Goal: Task Accomplishment & Management: Use online tool/utility

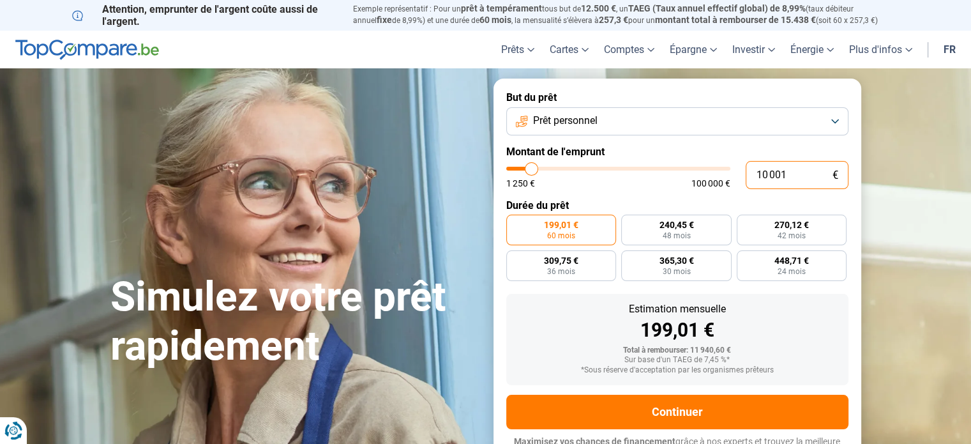
click at [804, 177] on input "10 001" at bounding box center [797, 175] width 103 height 28
type input "2"
type input "1250"
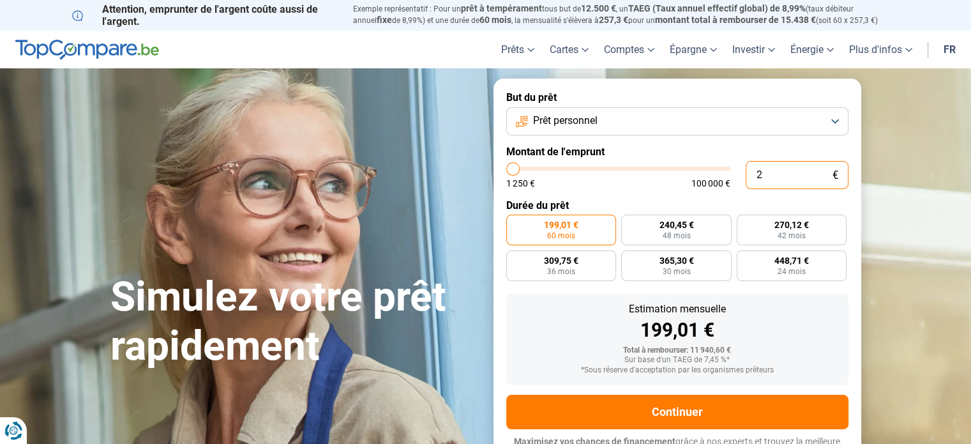
type input "29"
type input "1250"
type input "1 250"
type input "1250"
radio input "true"
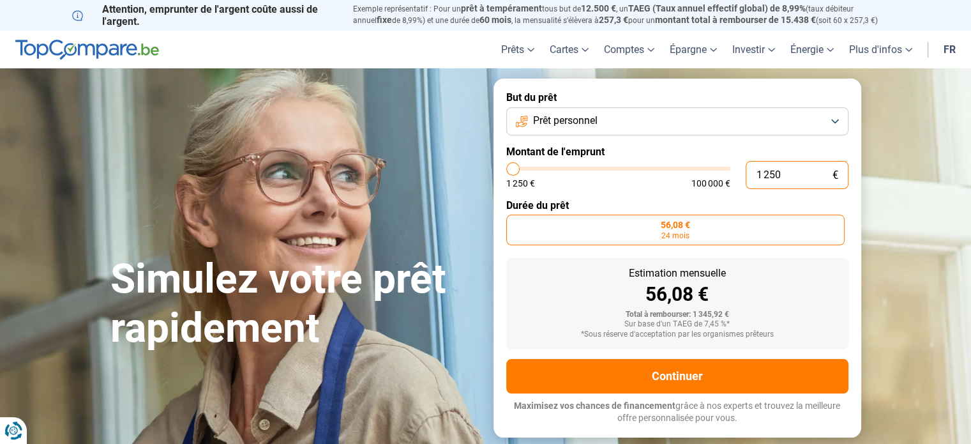
type input "12 500"
type input "12500"
type input "125 000"
type input "100000"
type input "12 500"
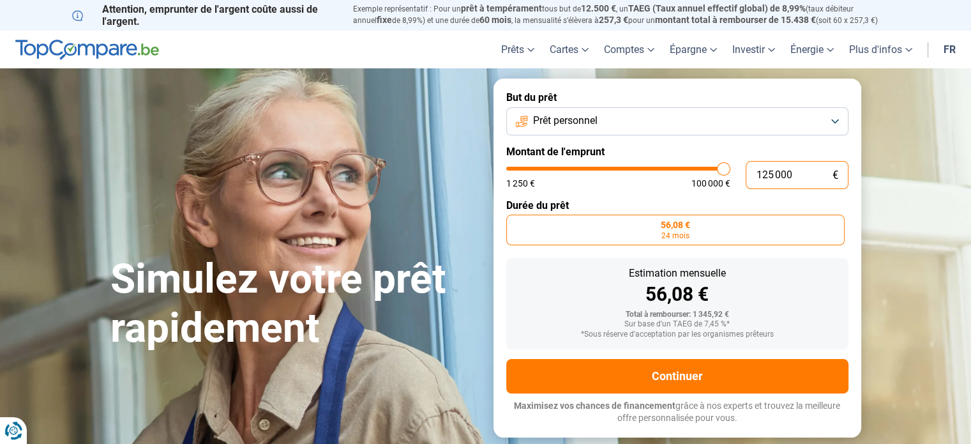
type input "12500"
type input "1 250"
type input "1250"
type input "125"
type input "1250"
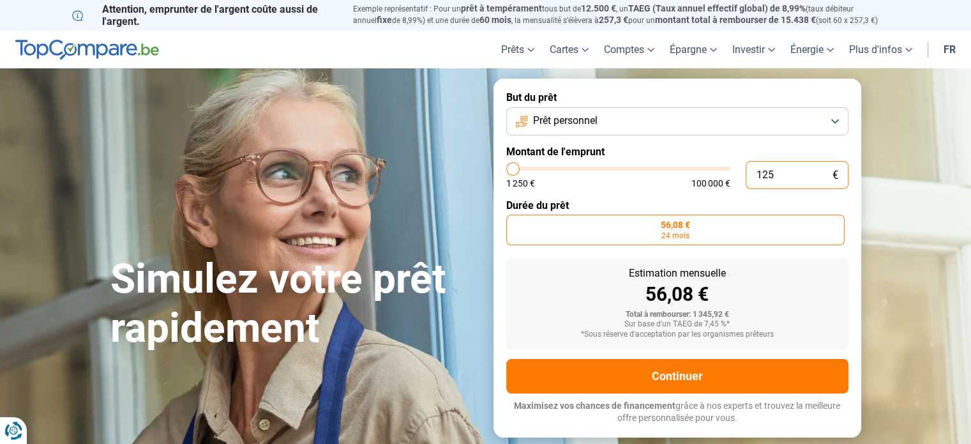
type input "12"
type input "1250"
type input "1"
type input "1250"
type input "0"
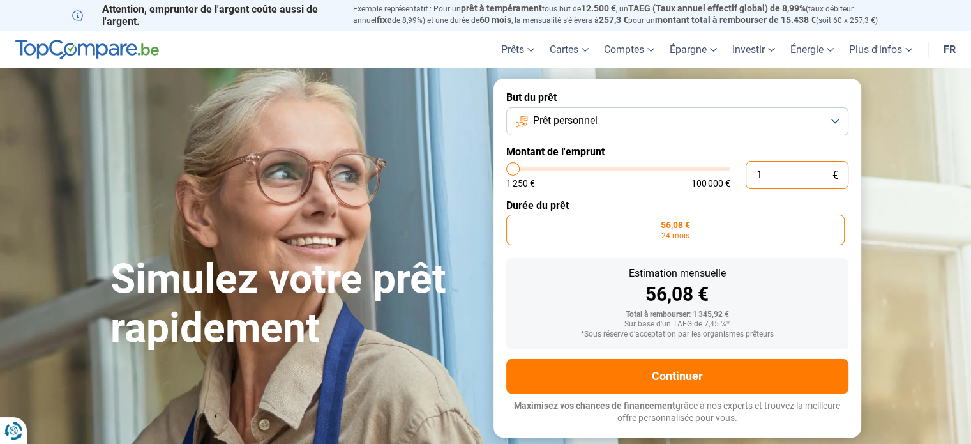
type input "1250"
type input "2"
type input "1250"
type input "29"
type input "1250"
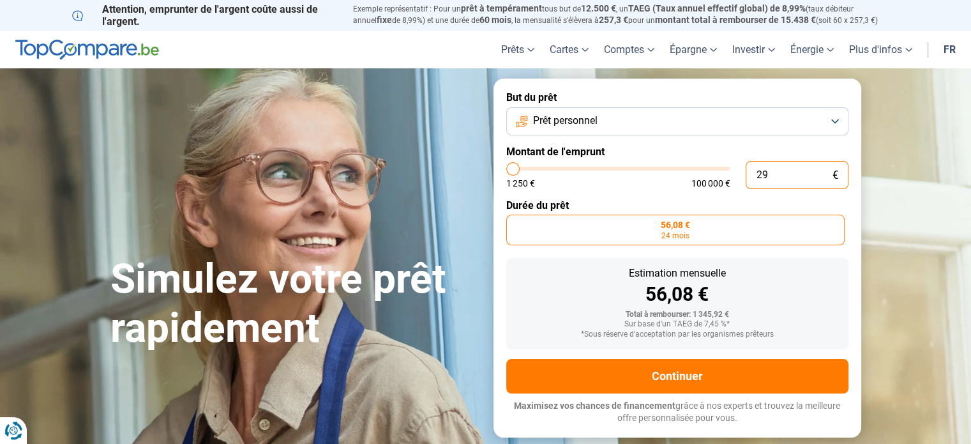
type input "1 250"
type input "1250"
type input "125"
type input "1250"
type input "12"
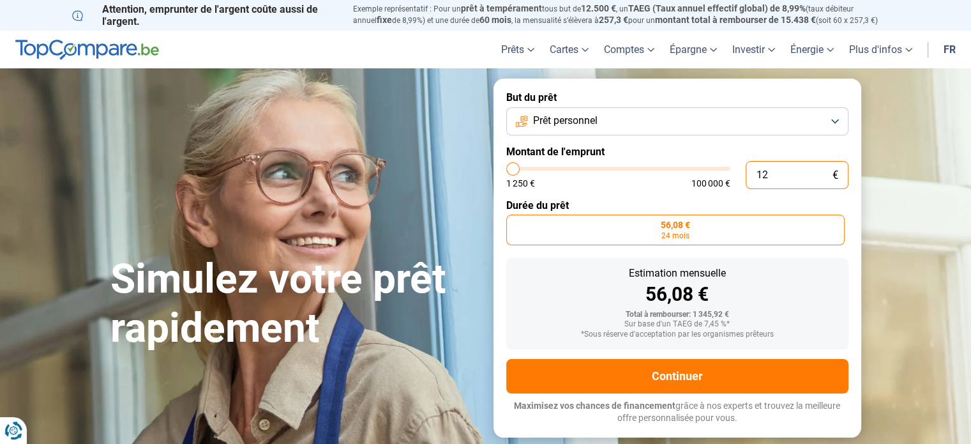
type input "1250"
type input "1"
type input "1250"
type input "0"
type input "1250"
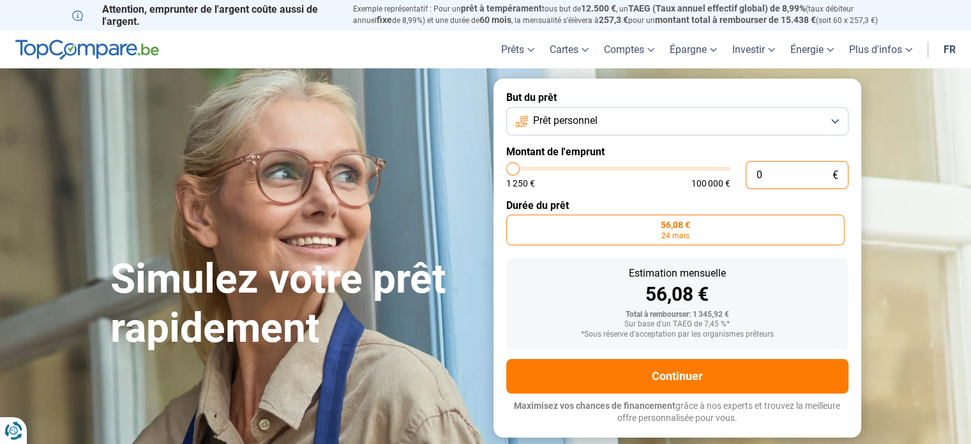
type input "1 250"
type input "1250"
type input "12 502"
type input "12500"
type input "125 029"
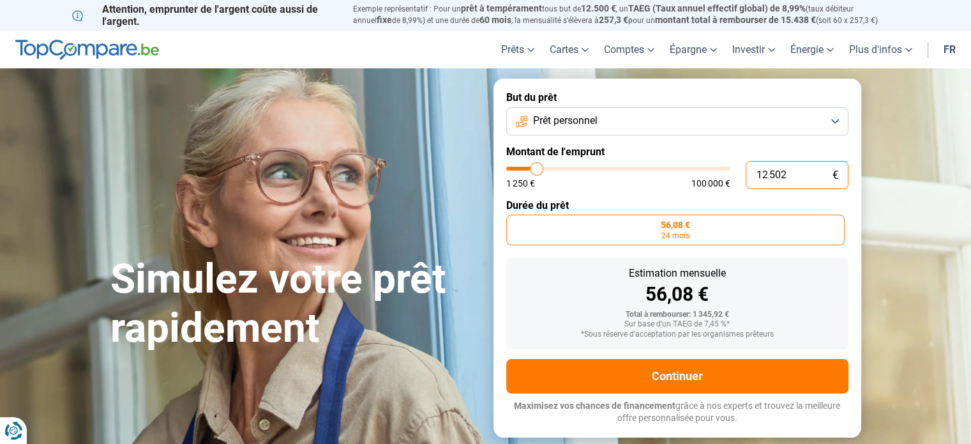
type input "100000"
type input "12 502"
type input "12500"
type input "1 250"
type input "1250"
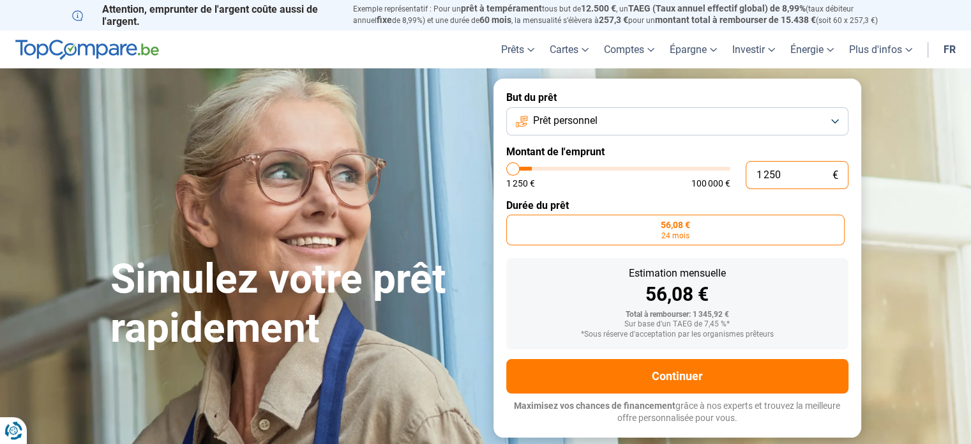
type input "125"
type input "1250"
type input "12"
type input "1250"
type input "1"
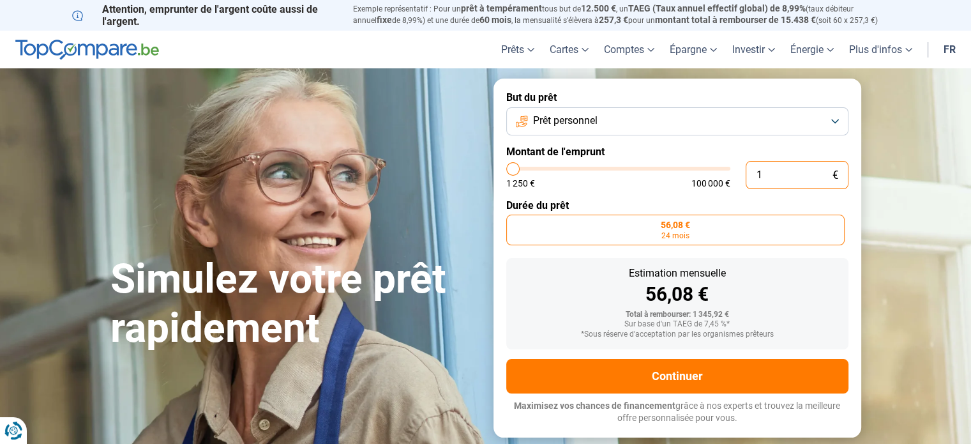
type input "1250"
type input "0"
type input "1250"
type input "2"
type input "1250"
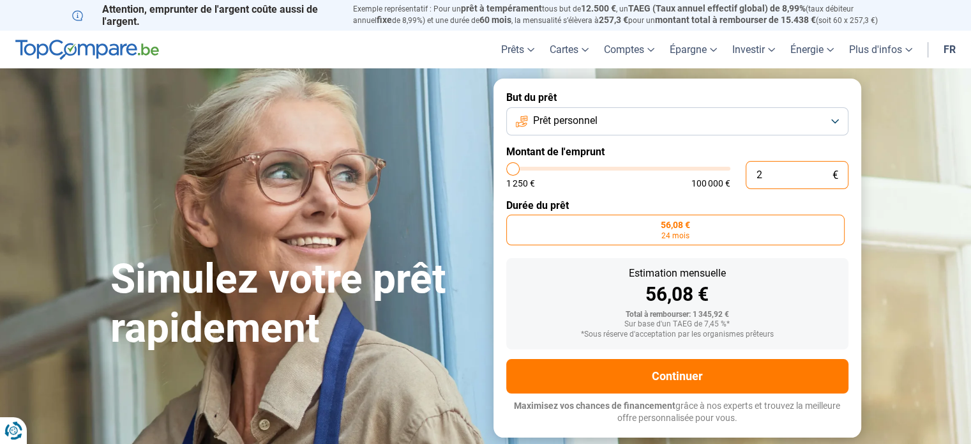
type input "29"
type input "1250"
type input "290"
type input "1250"
type input "2 900"
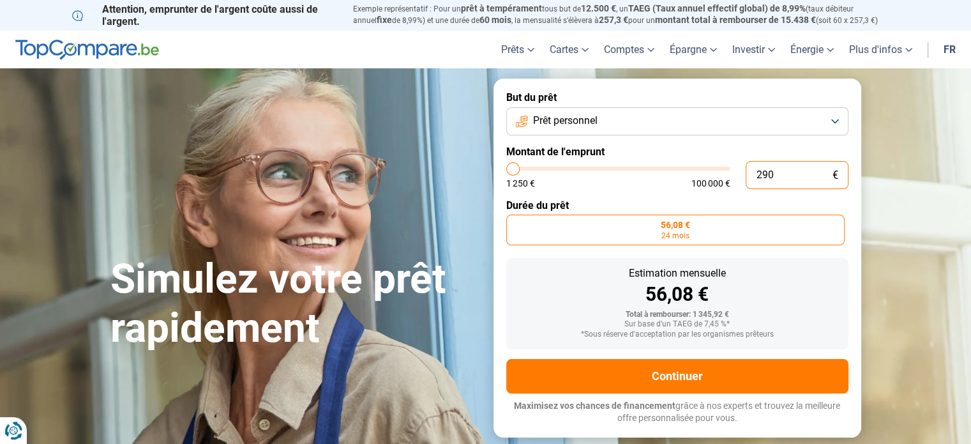
type input "3000"
type input "29 000"
type input "29000"
radio input "false"
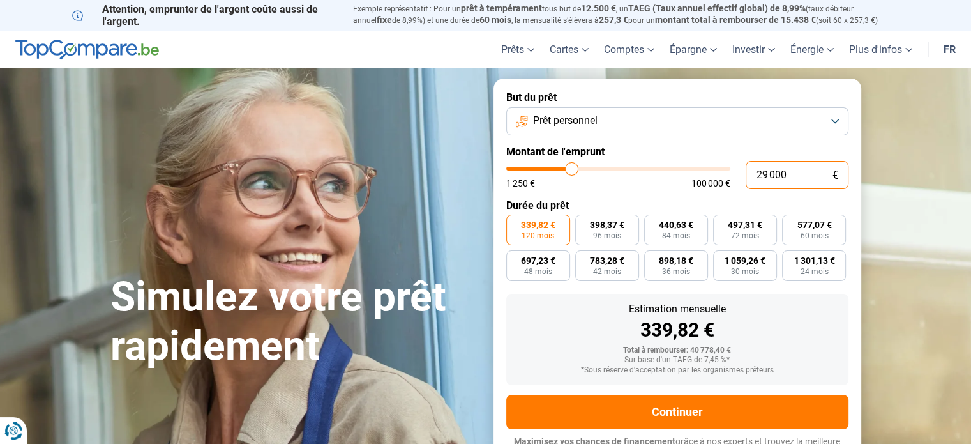
scroll to position [17, 0]
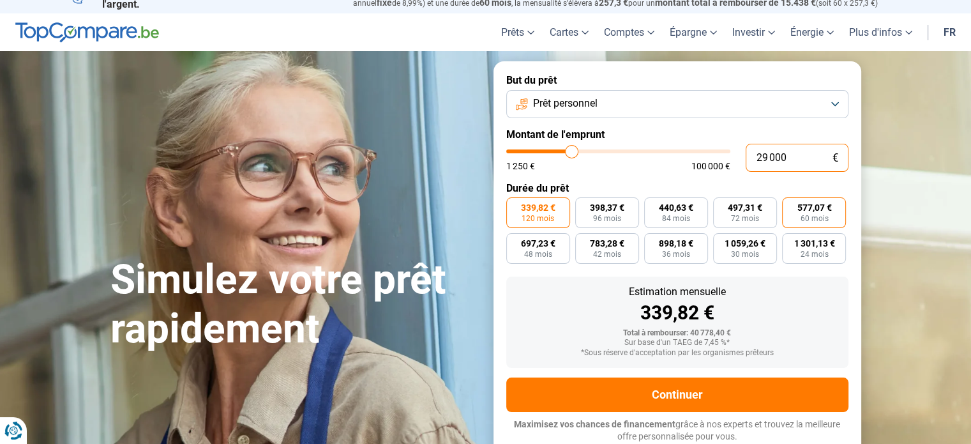
type input "29 000"
click at [824, 222] on span "60 mois" at bounding box center [814, 219] width 28 height 8
click at [790, 206] on input "577,07 € 60 mois" at bounding box center [786, 201] width 8 height 8
radio input "true"
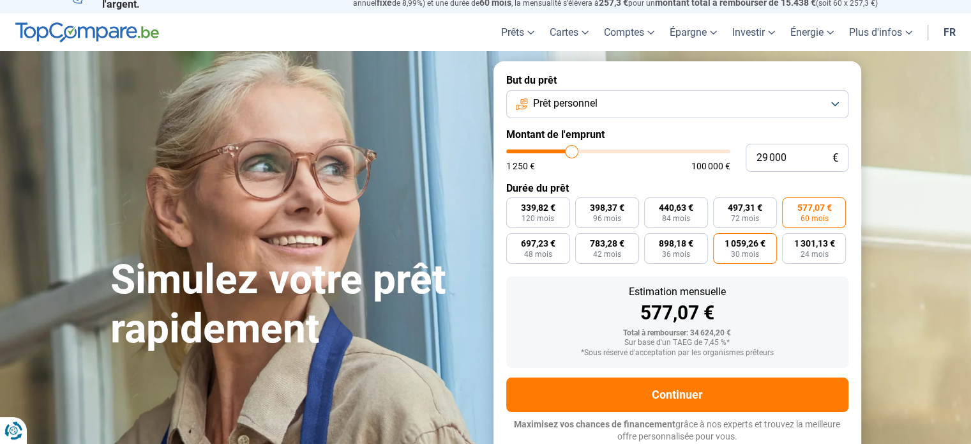
click at [750, 234] on label "1 059,26 € 30 mois" at bounding box center [745, 248] width 64 height 31
click at [721, 234] on input "1 059,26 € 30 mois" at bounding box center [717, 237] width 8 height 8
radio input "true"
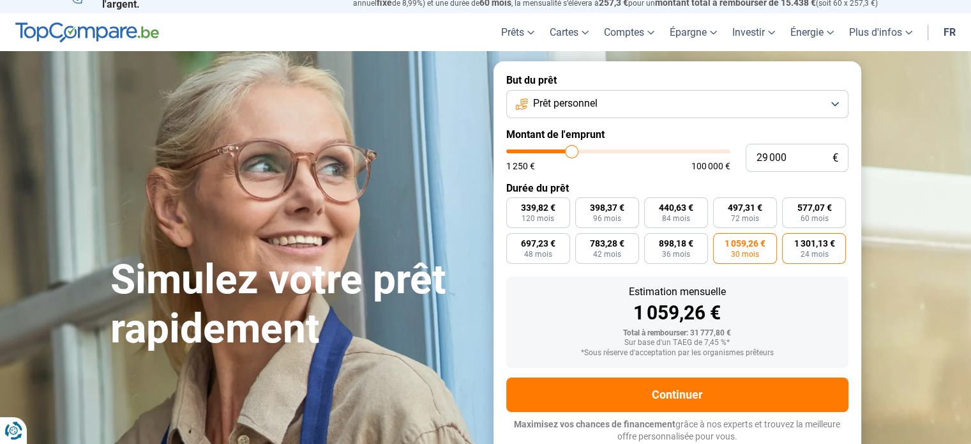
click at [792, 234] on label "1 301,13 € 24 mois" at bounding box center [814, 248] width 64 height 31
click at [790, 234] on input "1 301,13 € 24 mois" at bounding box center [786, 237] width 8 height 8
radio input "true"
click at [690, 239] on span "898,18 €" at bounding box center [676, 243] width 34 height 9
click at [653, 239] on input "898,18 € 36 mois" at bounding box center [648, 237] width 8 height 8
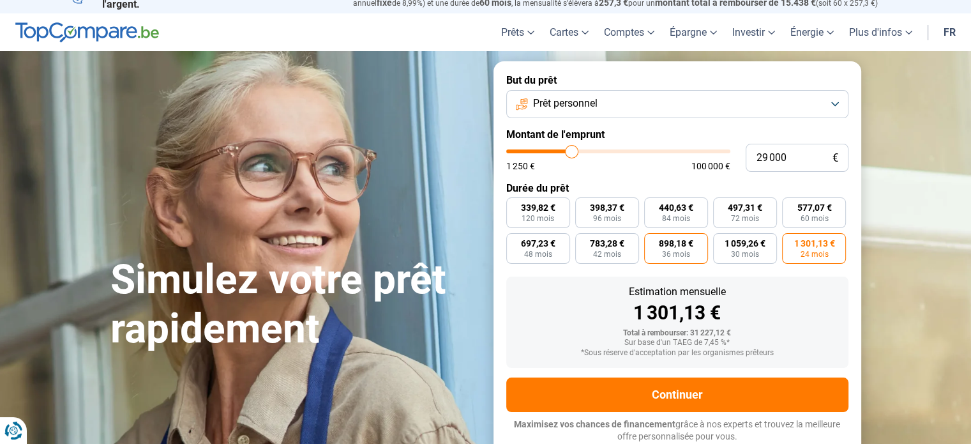
radio input "true"
click at [541, 245] on span "697,23 €" at bounding box center [538, 243] width 34 height 9
click at [515, 241] on input "697,23 € 48 mois" at bounding box center [510, 237] width 8 height 8
radio input "true"
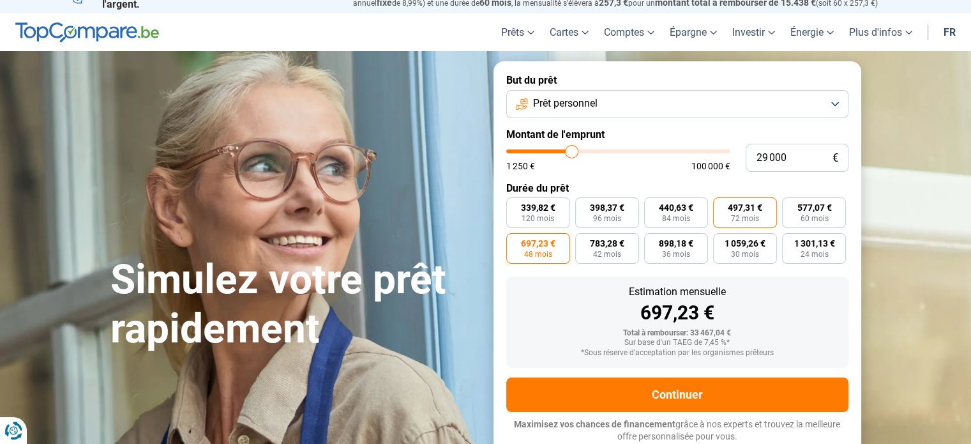
click at [743, 210] on span "497,31 €" at bounding box center [745, 207] width 34 height 9
click at [721, 206] on input "497,31 € 72 mois" at bounding box center [717, 201] width 8 height 8
radio input "true"
click at [810, 212] on span "577,07 €" at bounding box center [814, 207] width 34 height 9
click at [790, 206] on input "577,07 € 60 mois" at bounding box center [786, 201] width 8 height 8
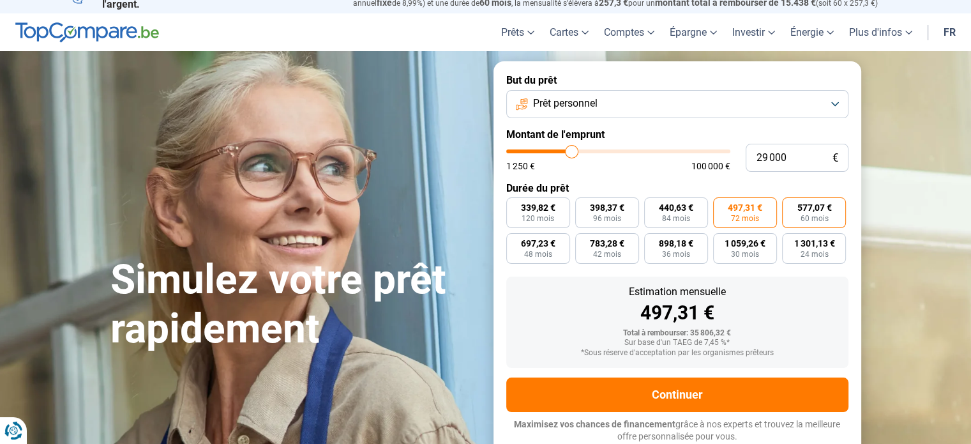
radio input "true"
click at [557, 239] on label "697,23 € 48 mois" at bounding box center [538, 248] width 64 height 31
click at [515, 239] on input "697,23 € 48 mois" at bounding box center [510, 237] width 8 height 8
radio input "true"
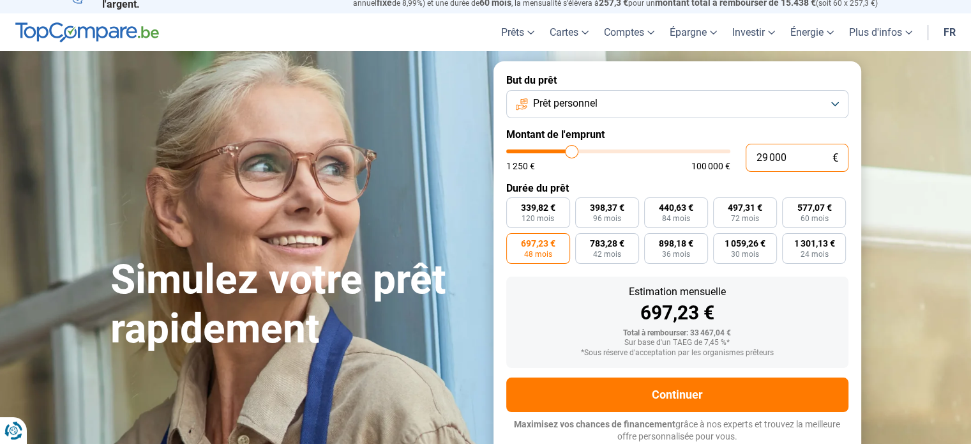
click at [810, 165] on input "29 000" at bounding box center [797, 158] width 103 height 28
type input "2"
type input "1250"
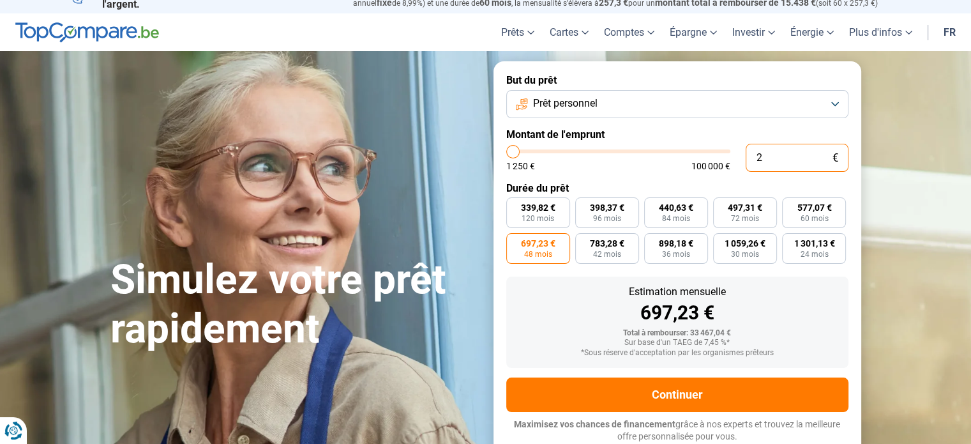
type input "1 250"
type input "1250"
radio input "true"
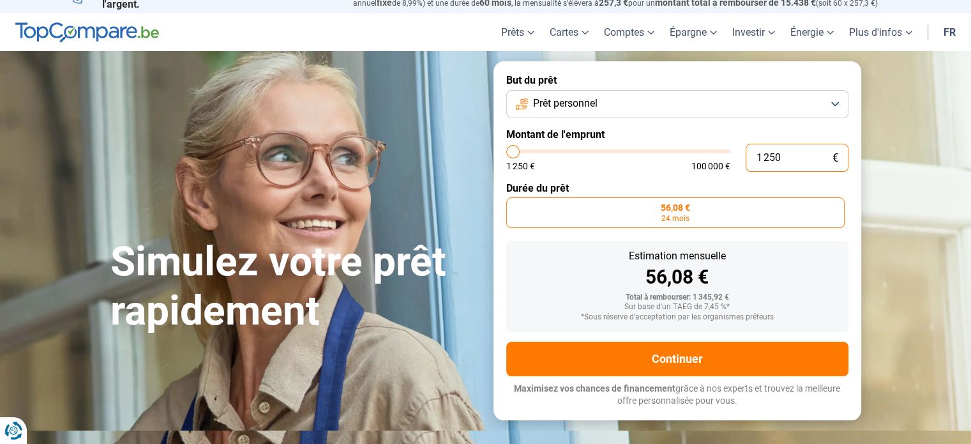
scroll to position [0, 0]
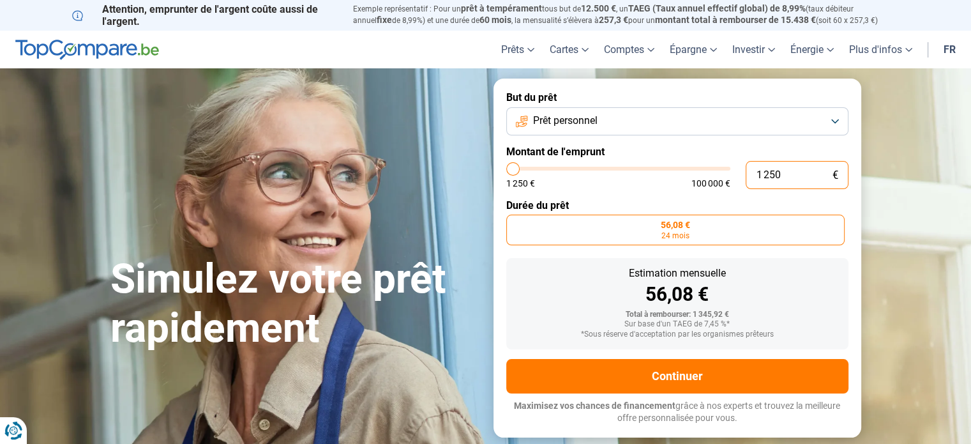
type input "125"
type input "1250"
type input "12"
type input "1250"
type input "1"
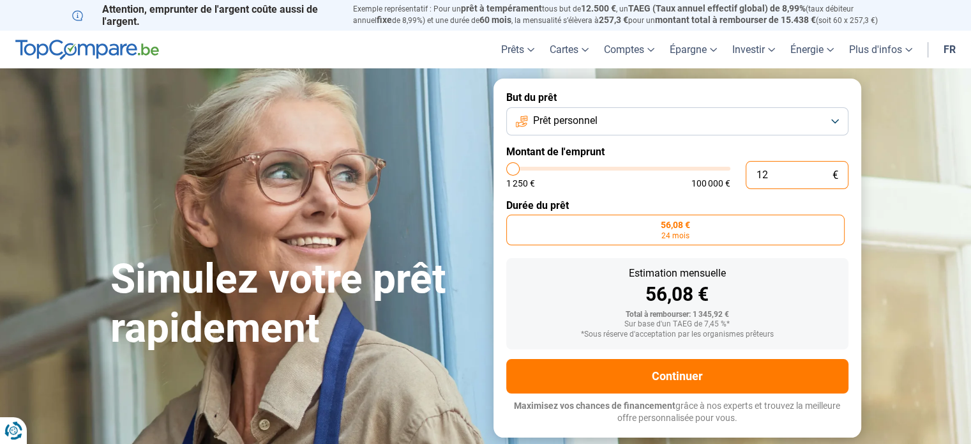
type input "1250"
type input "0"
type input "1250"
type input "1 250"
type input "1250"
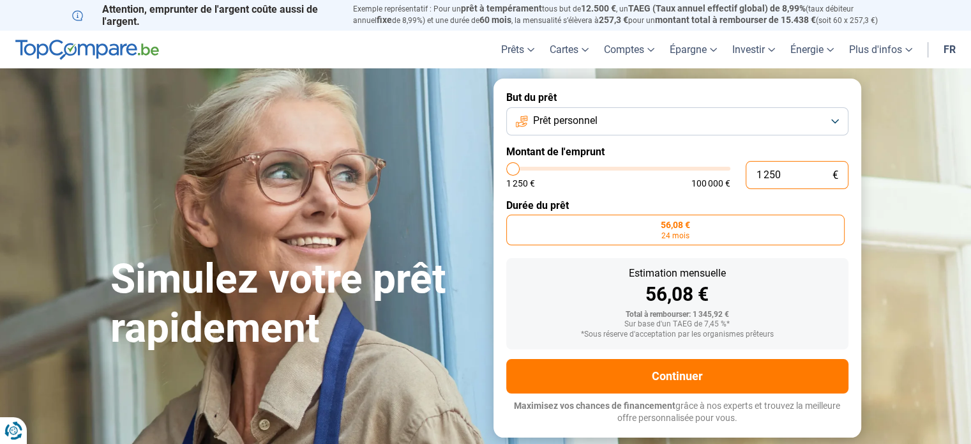
type input "40 750"
type input "40750"
radio input "false"
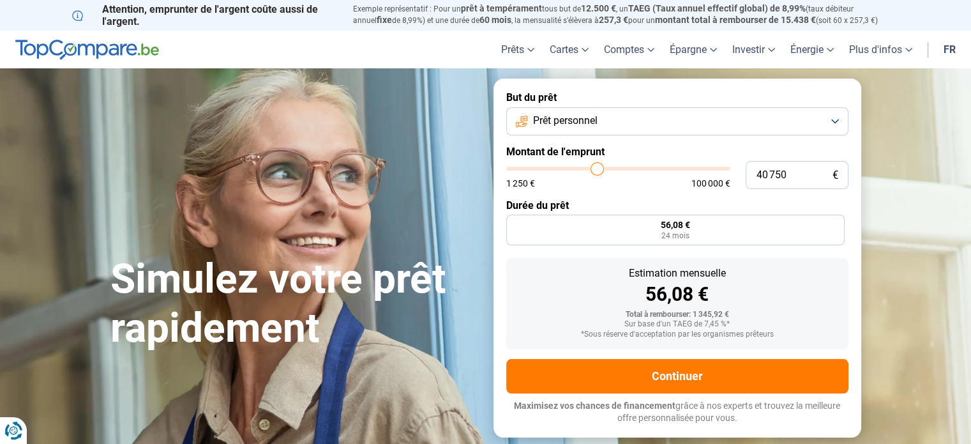
type input "40750"
click at [597, 167] on input "range" at bounding box center [618, 169] width 224 height 4
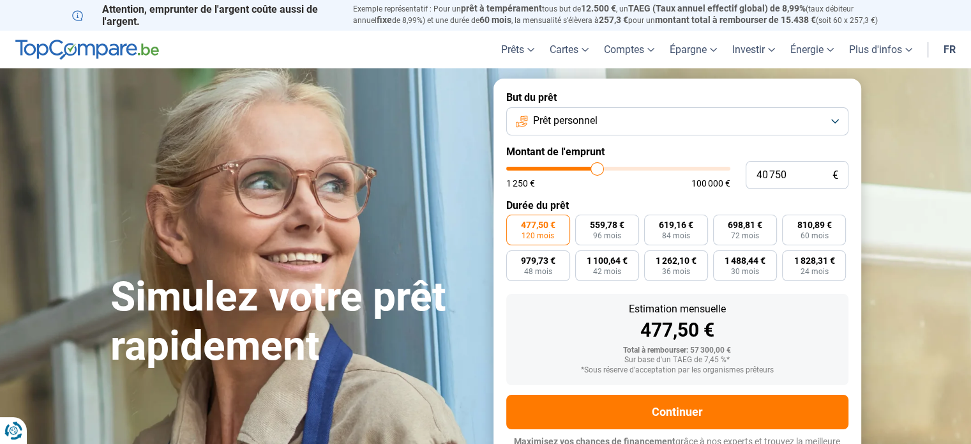
scroll to position [17, 0]
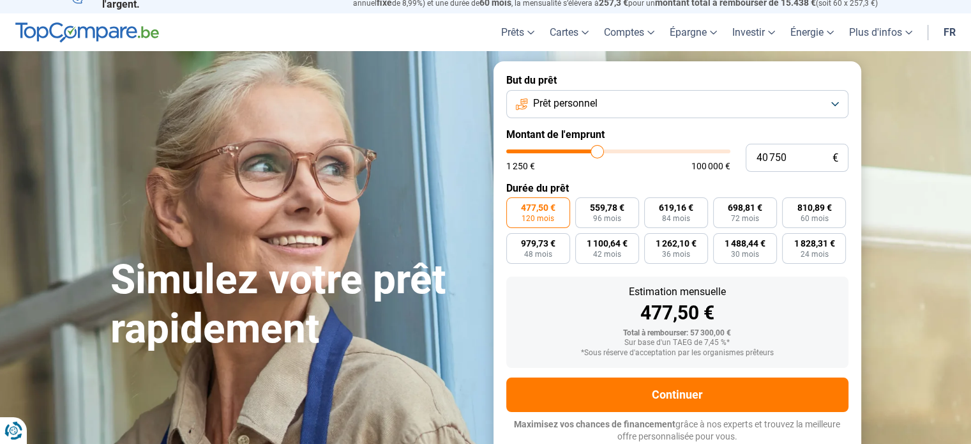
type input "17 750"
type input "17750"
click at [548, 149] on input "range" at bounding box center [618, 151] width 224 height 4
radio input "true"
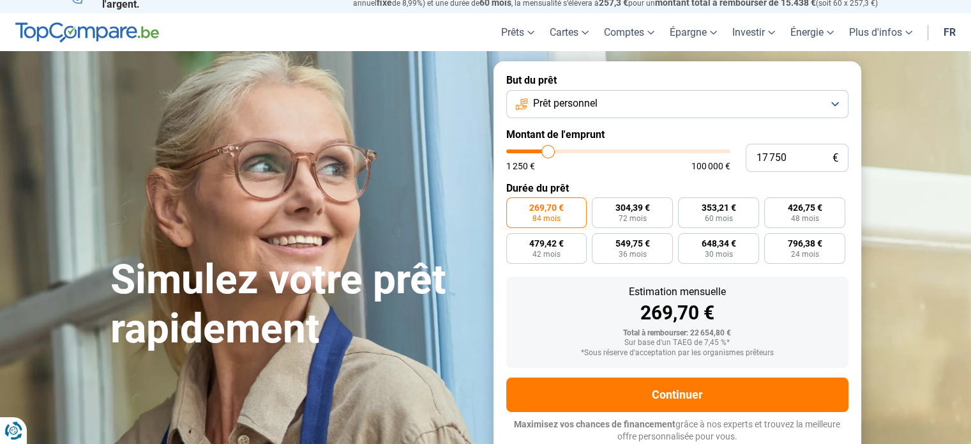
type input "20 000"
type input "20000"
type input "20 500"
type input "20500"
type input "20 750"
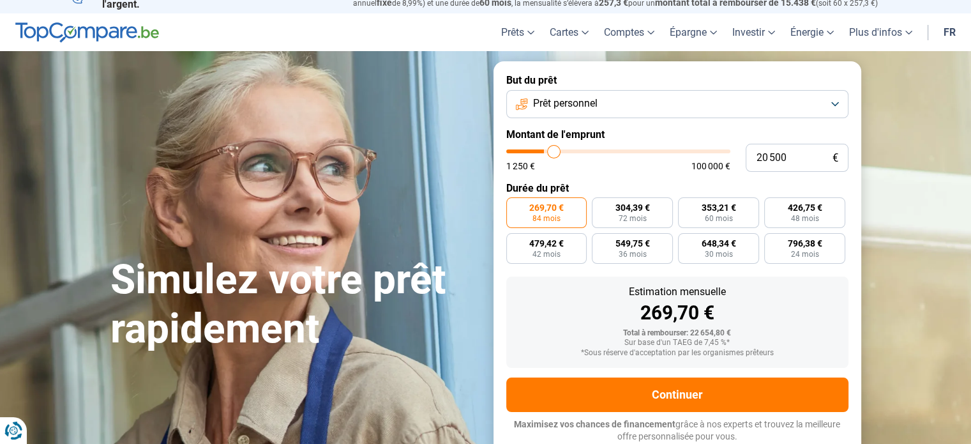
type input "20750"
type input "21 000"
type input "21000"
type input "21 250"
type input "21250"
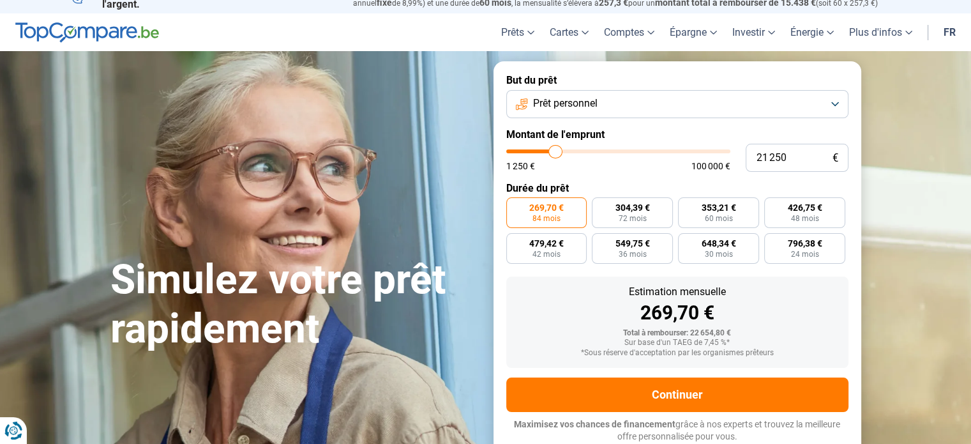
type input "21 750"
type input "21750"
type input "22 000"
type input "22000"
type input "22 250"
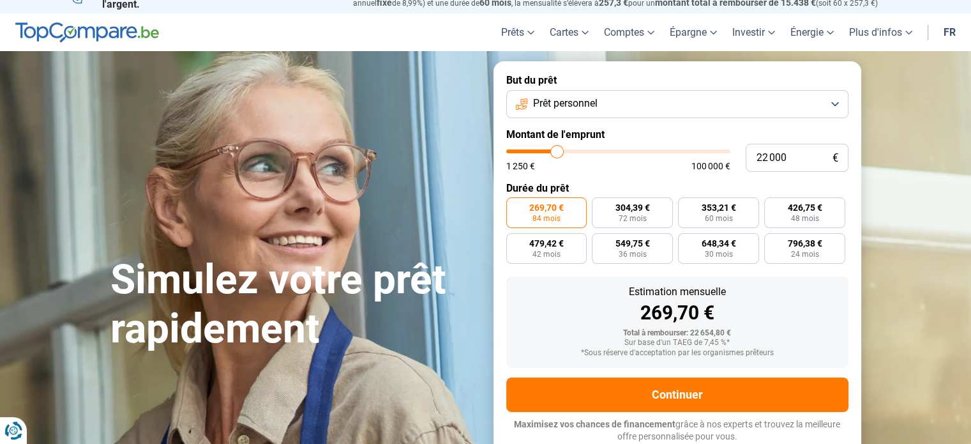
type input "22250"
type input "22 000"
type input "22000"
type input "21 500"
type input "21500"
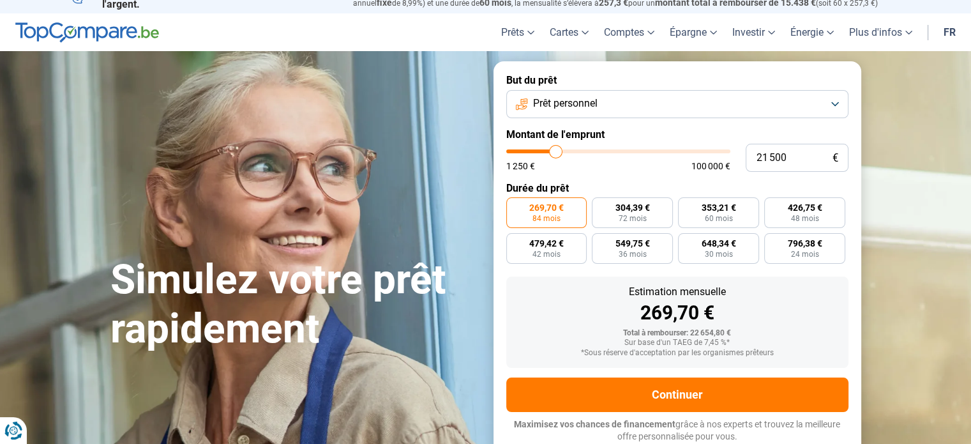
type input "21 250"
type input "21250"
type input "21 000"
type input "21000"
type input "20 750"
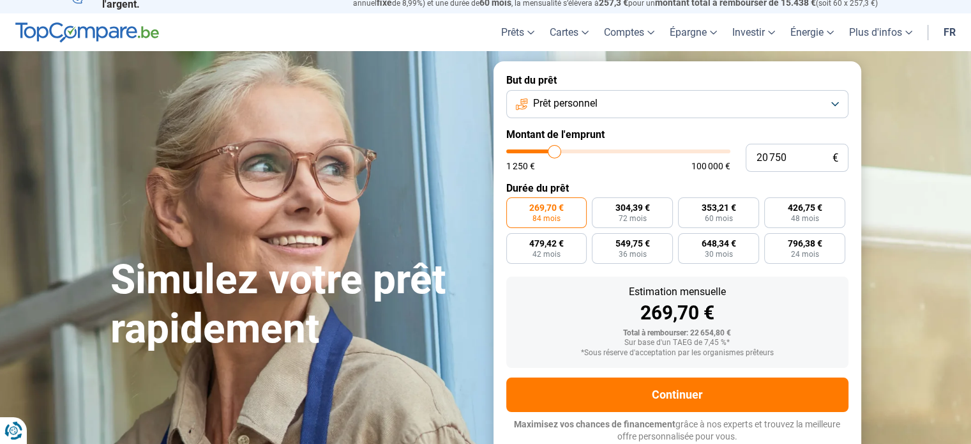
type input "20750"
click at [554, 151] on input "range" at bounding box center [618, 151] width 224 height 4
radio input "false"
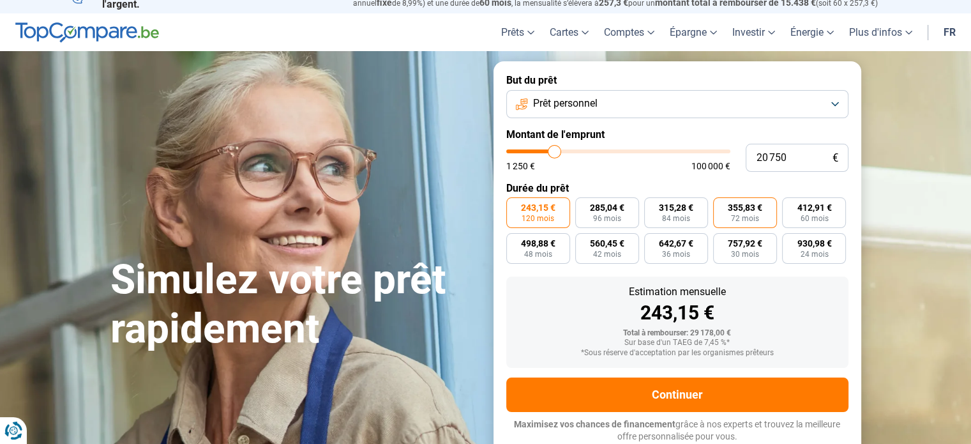
click at [742, 209] on span "355,83 €" at bounding box center [745, 207] width 34 height 9
click at [721, 206] on input "355,83 € 72 mois" at bounding box center [717, 201] width 8 height 8
radio input "true"
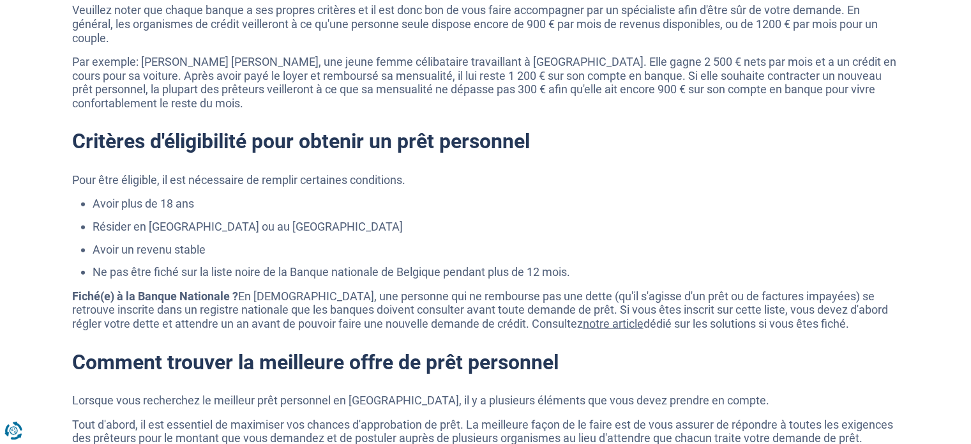
scroll to position [3059, 0]
